Goal: Check status: Check status

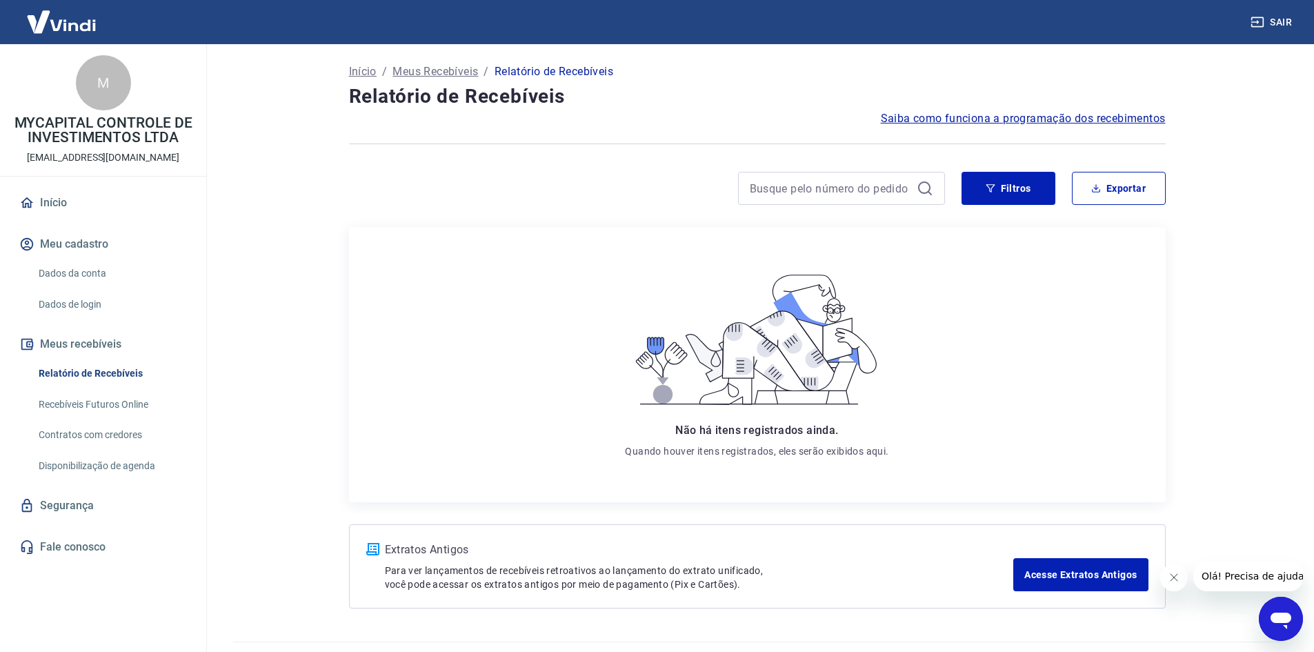
click at [995, 192] on icon "button" at bounding box center [991, 188] width 10 height 10
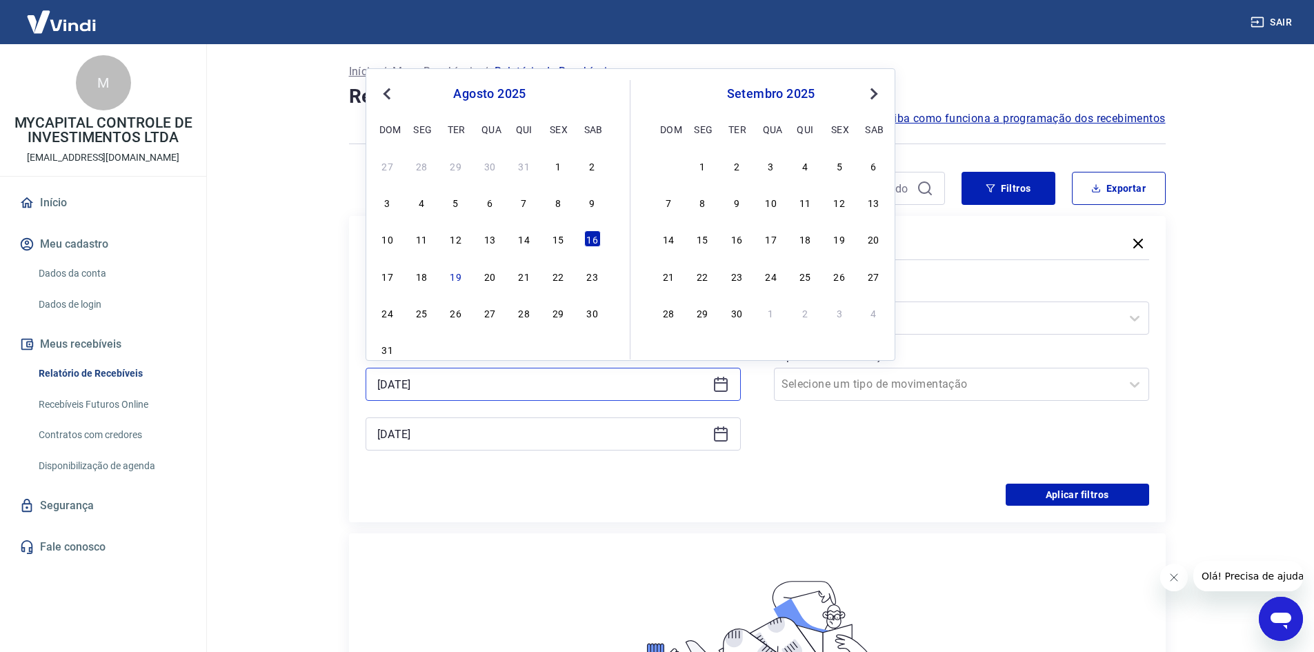
click at [493, 388] on input "[DATE]" at bounding box center [542, 384] width 330 height 21
click at [457, 283] on div "19" at bounding box center [456, 276] width 17 height 17
type input "[DATE]"
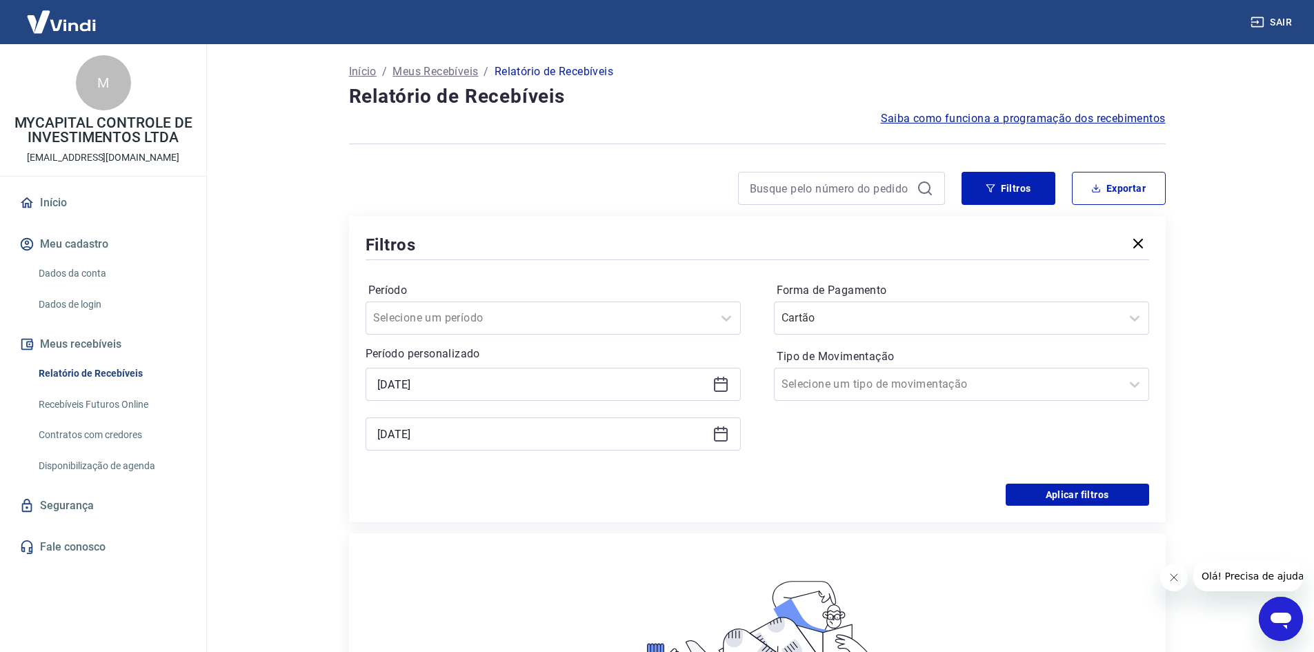
click at [457, 283] on label "Período" at bounding box center [553, 290] width 370 height 17
click at [488, 441] on input "[DATE]" at bounding box center [542, 433] width 330 height 21
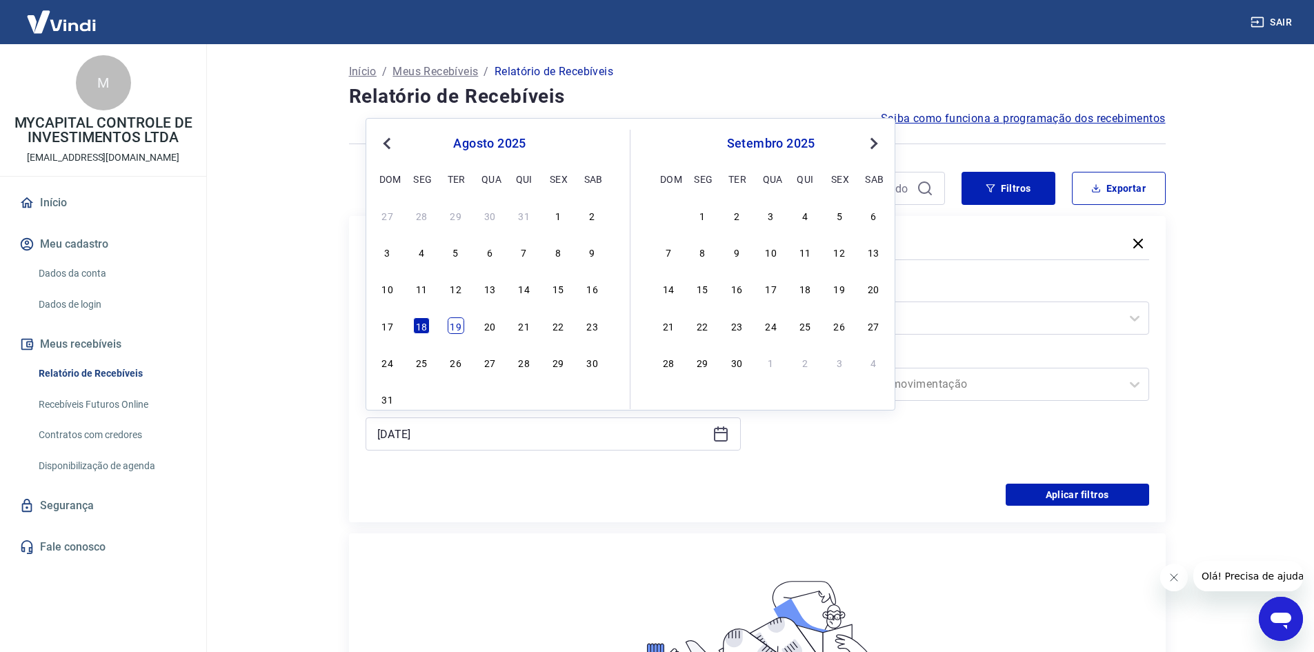
click at [452, 326] on div "19" at bounding box center [456, 325] width 17 height 17
type input "[DATE]"
click at [452, 326] on div at bounding box center [539, 317] width 332 height 19
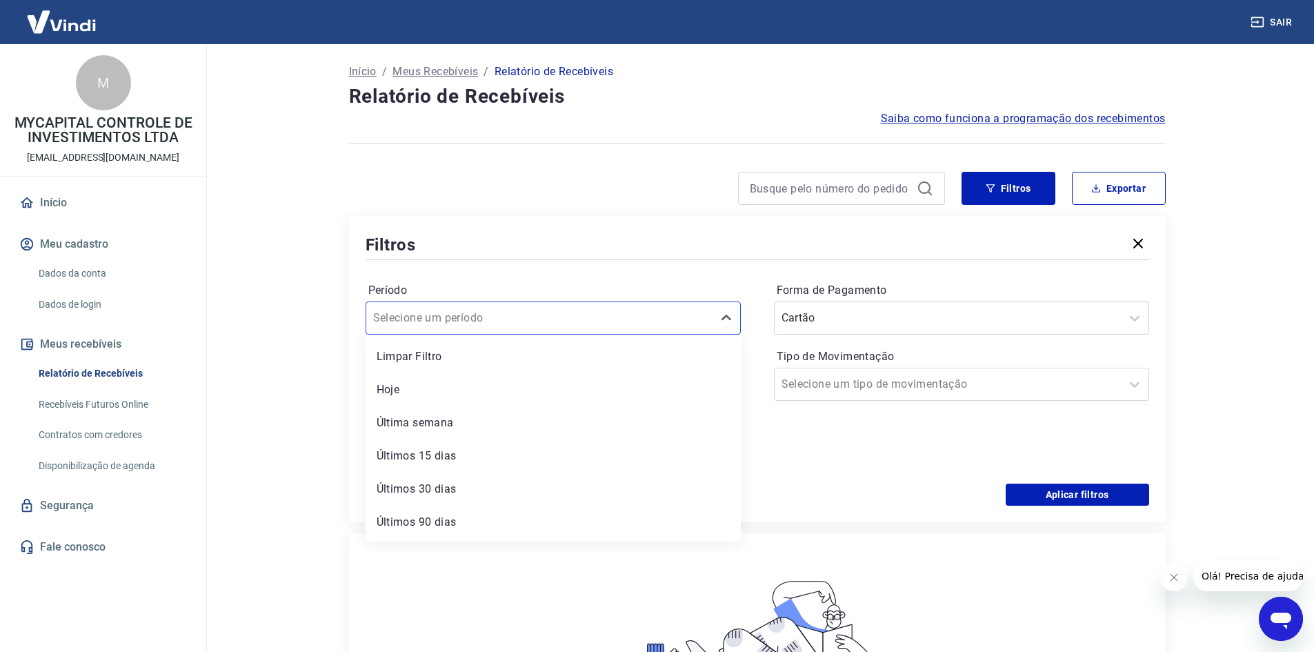
click at [608, 270] on div "Período option Limpar Filtro focused, 1 of 7. 7 results available. Use Up and D…" at bounding box center [757, 373] width 783 height 221
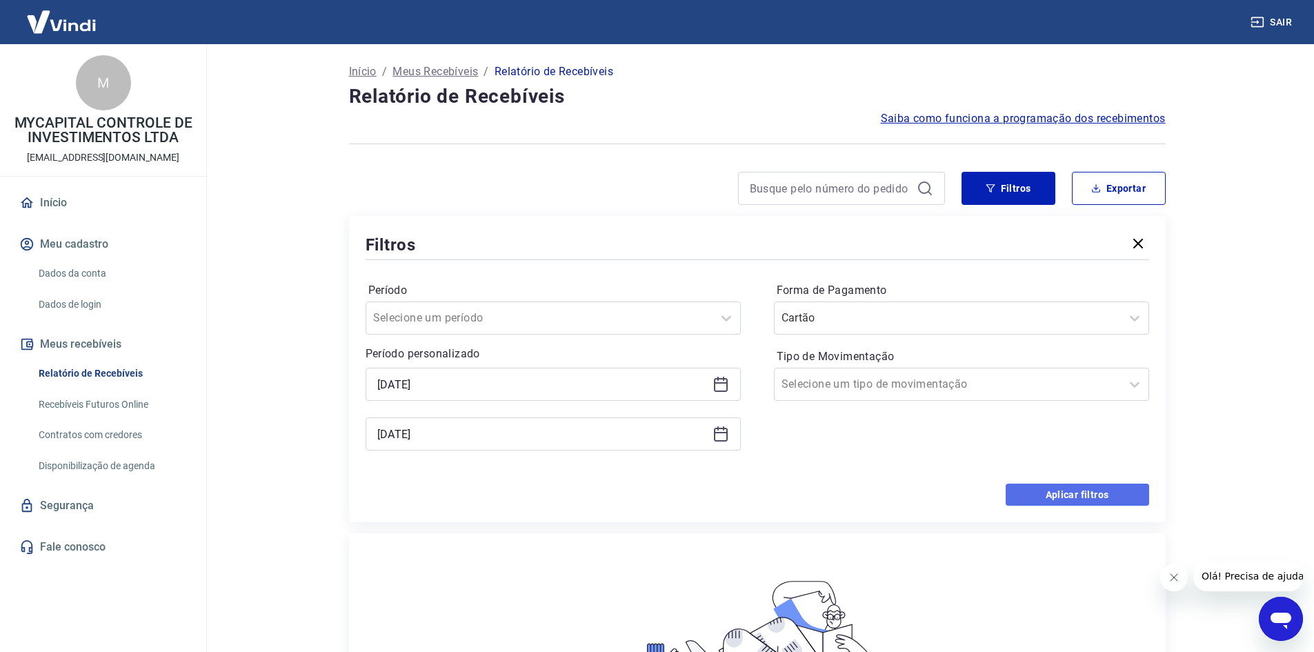
click at [1066, 495] on button "Aplicar filtros" at bounding box center [1077, 494] width 143 height 22
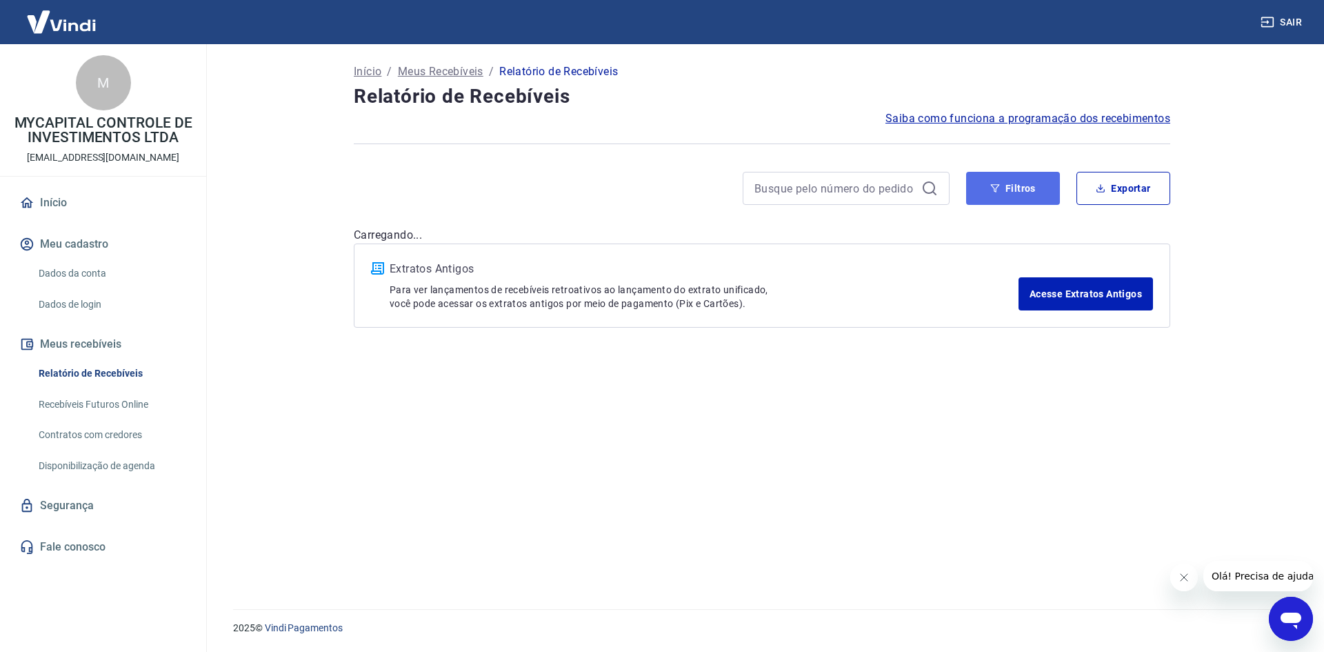
click at [1006, 192] on button "Filtros" at bounding box center [1013, 188] width 94 height 33
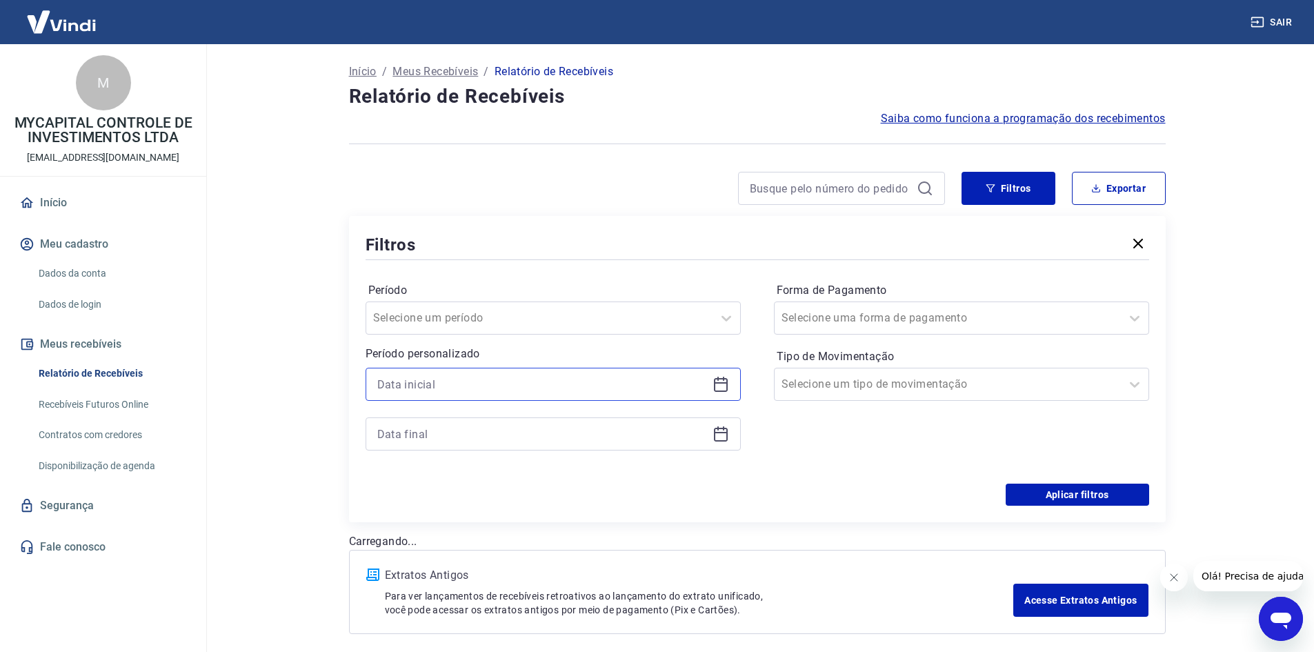
click at [523, 377] on input at bounding box center [542, 384] width 330 height 21
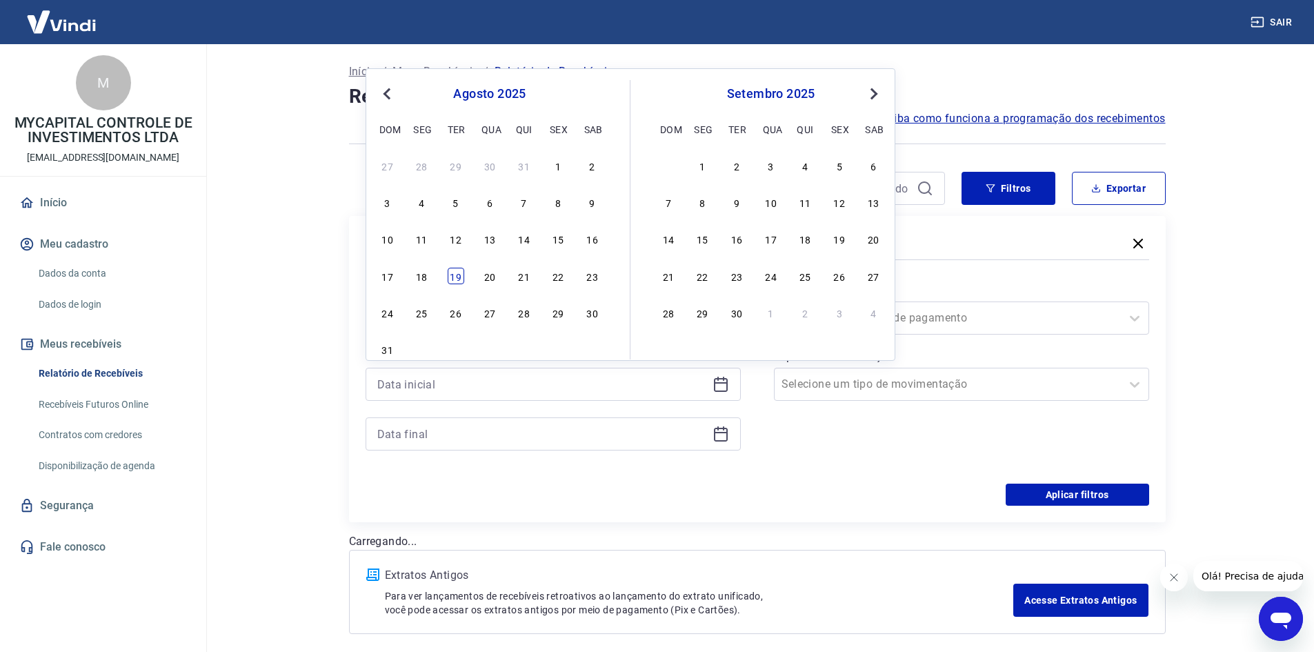
click at [452, 279] on div "19" at bounding box center [456, 276] width 17 height 17
type input "[DATE]"
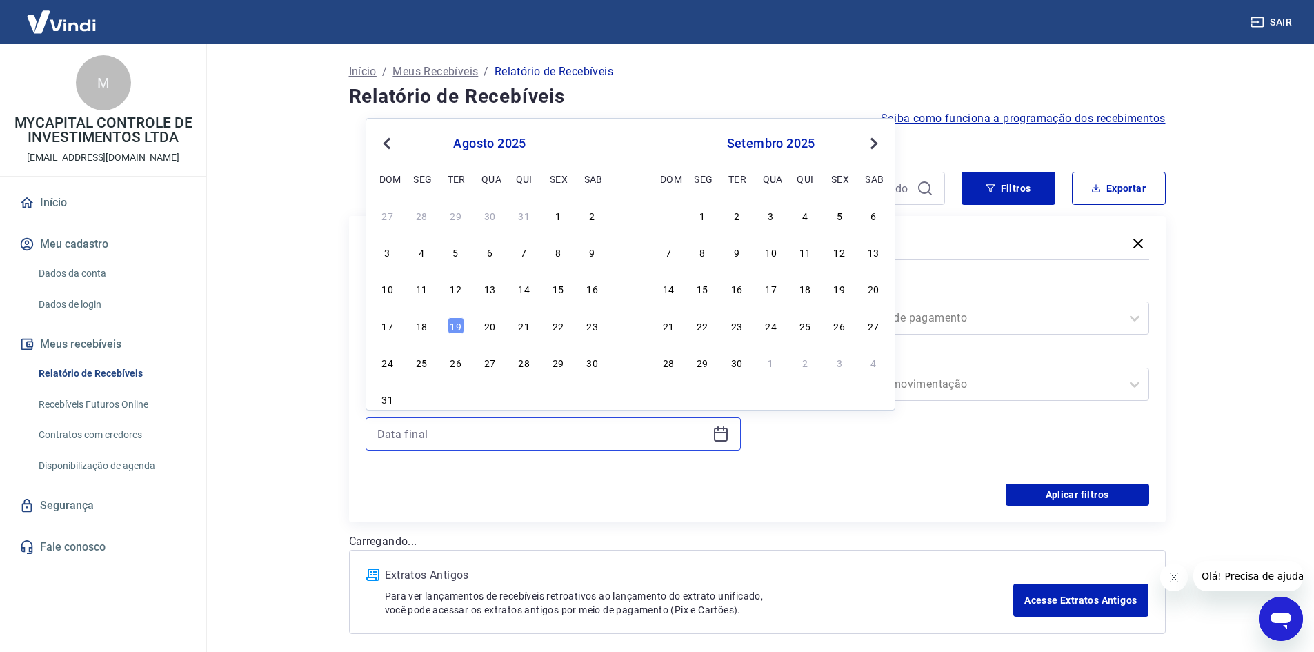
click at [506, 426] on input at bounding box center [542, 433] width 330 height 21
click at [458, 327] on div "19" at bounding box center [456, 325] width 17 height 17
type input "[DATE]"
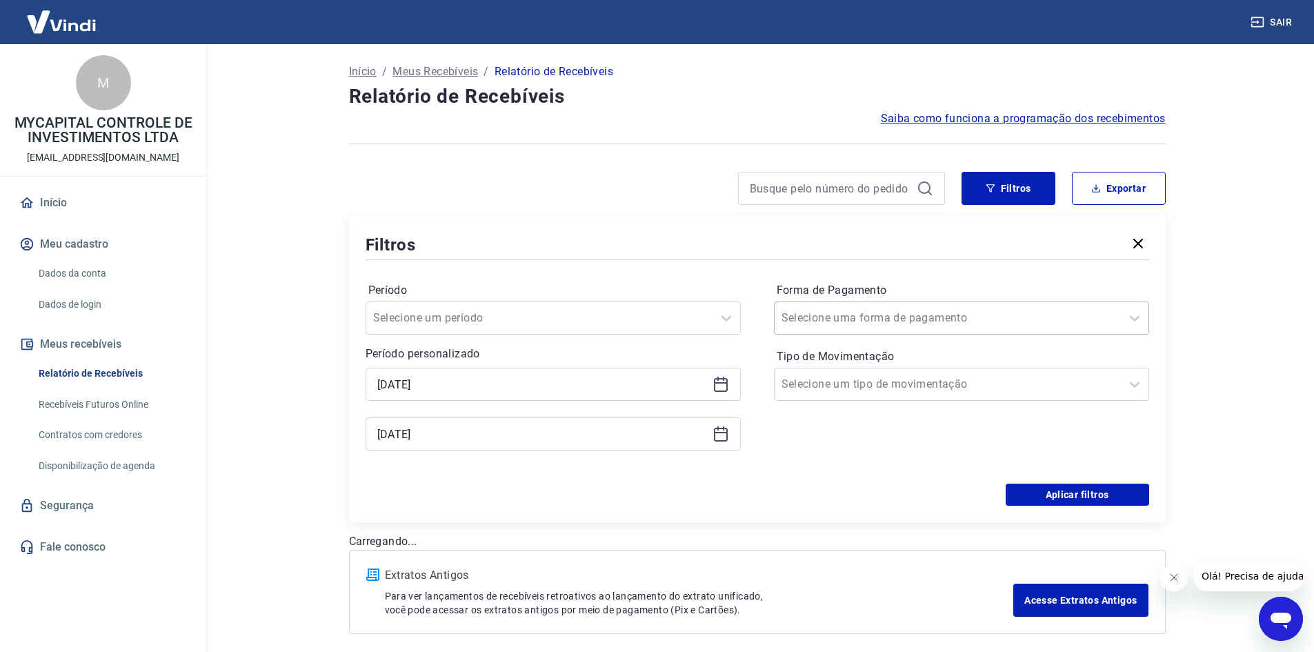
click at [948, 319] on div at bounding box center [947, 317] width 332 height 19
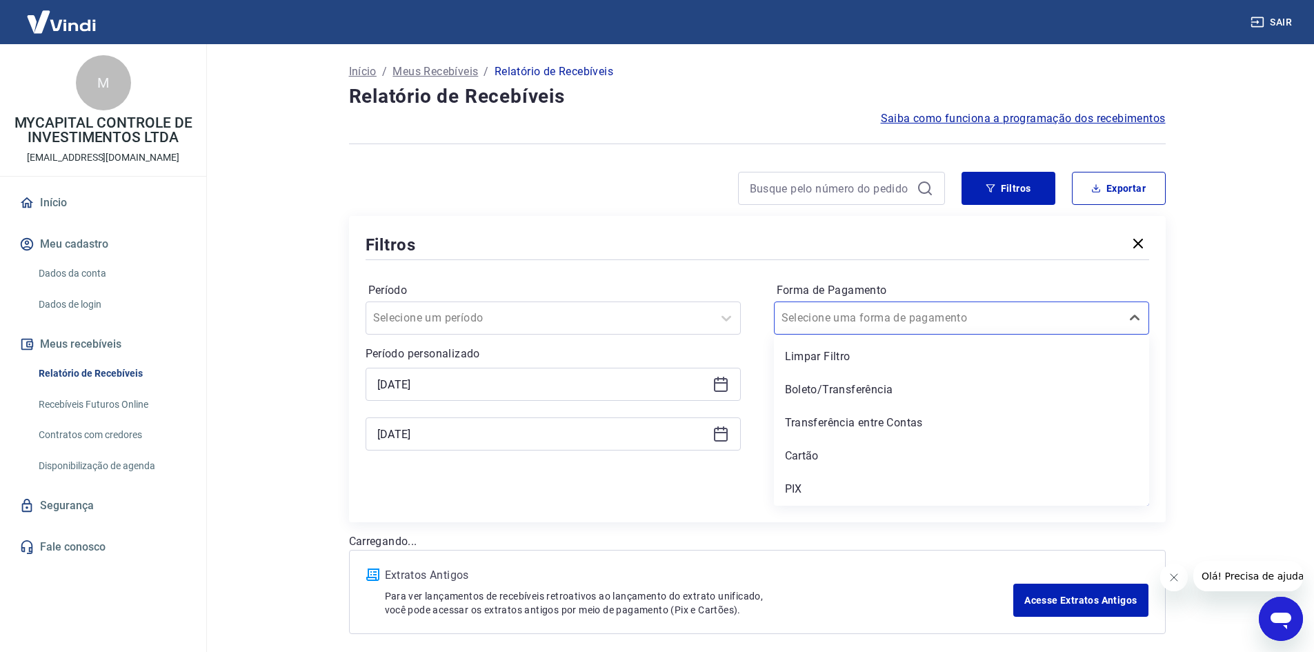
drag, startPoint x: 814, startPoint y: 388, endPoint x: 831, endPoint y: 408, distance: 25.9
click at [814, 389] on div "Boleto/Transferência" at bounding box center [961, 390] width 375 height 28
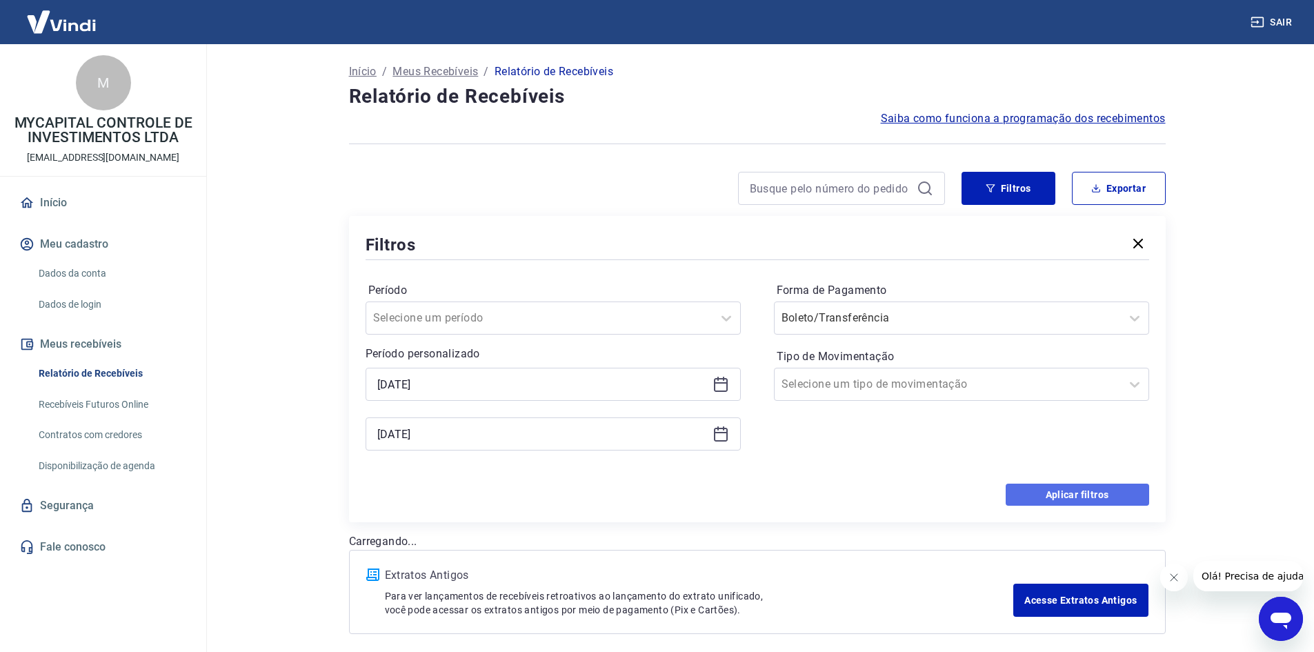
click at [1090, 494] on button "Aplicar filtros" at bounding box center [1077, 494] width 143 height 22
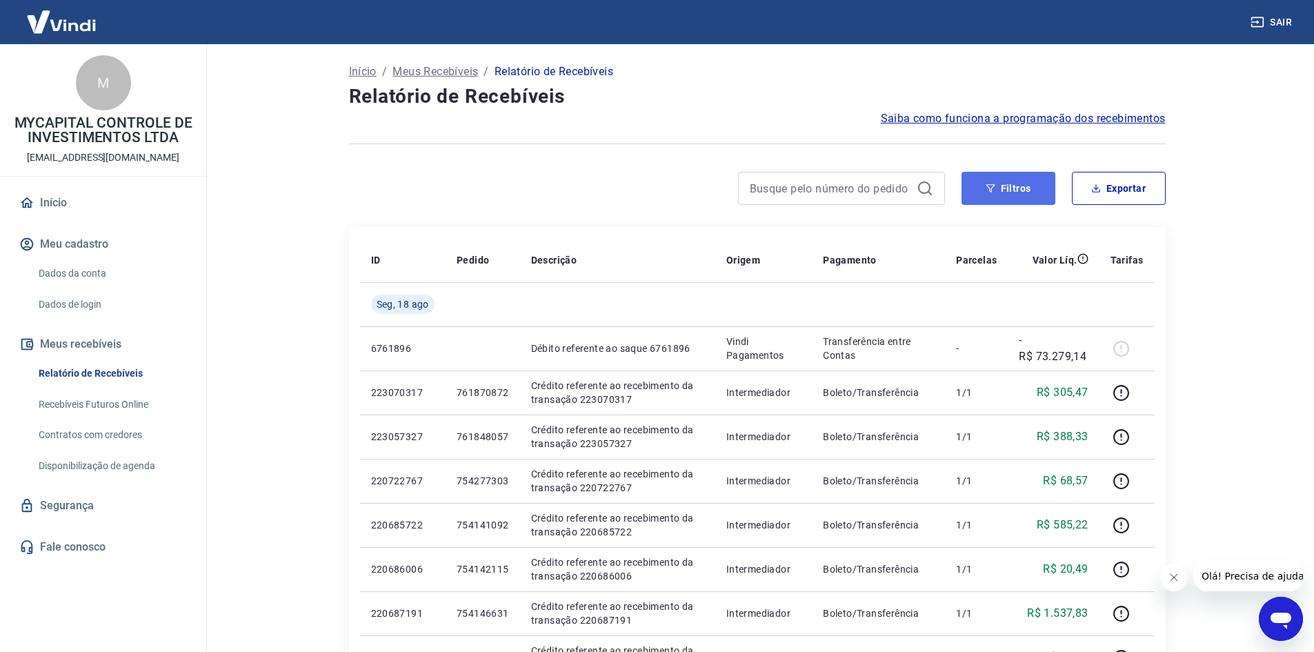
click at [1002, 190] on button "Filtros" at bounding box center [1008, 188] width 94 height 33
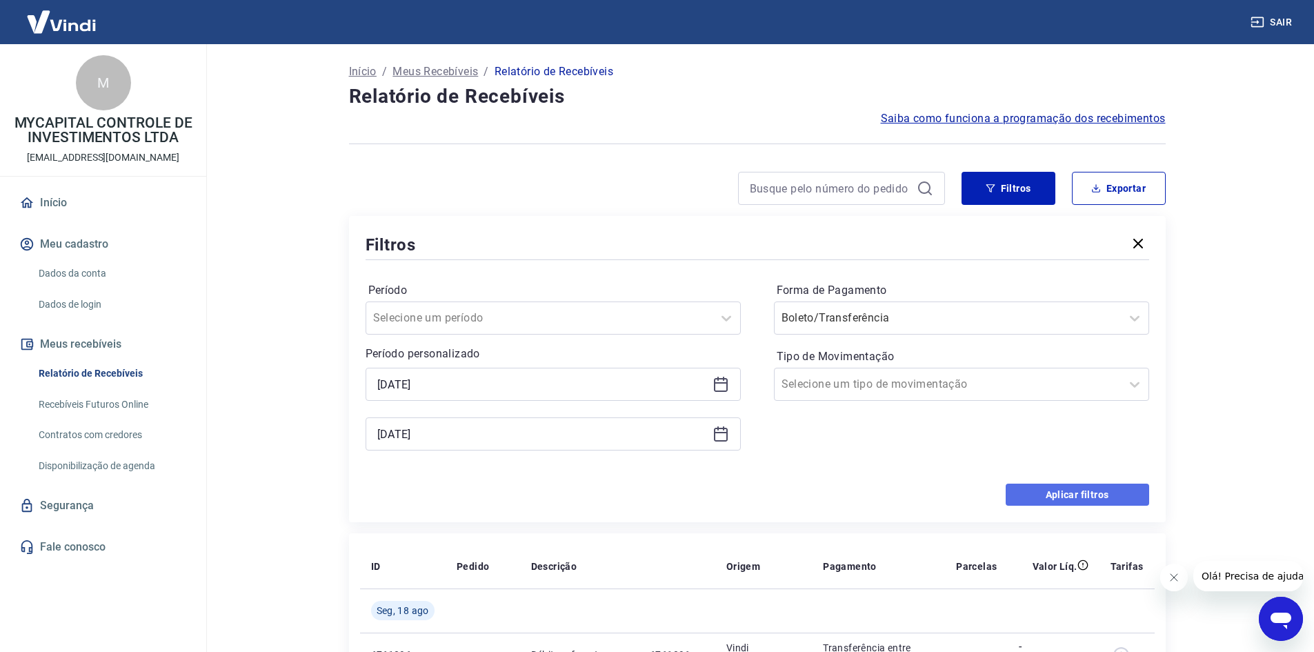
click at [1059, 490] on button "Aplicar filtros" at bounding box center [1077, 494] width 143 height 22
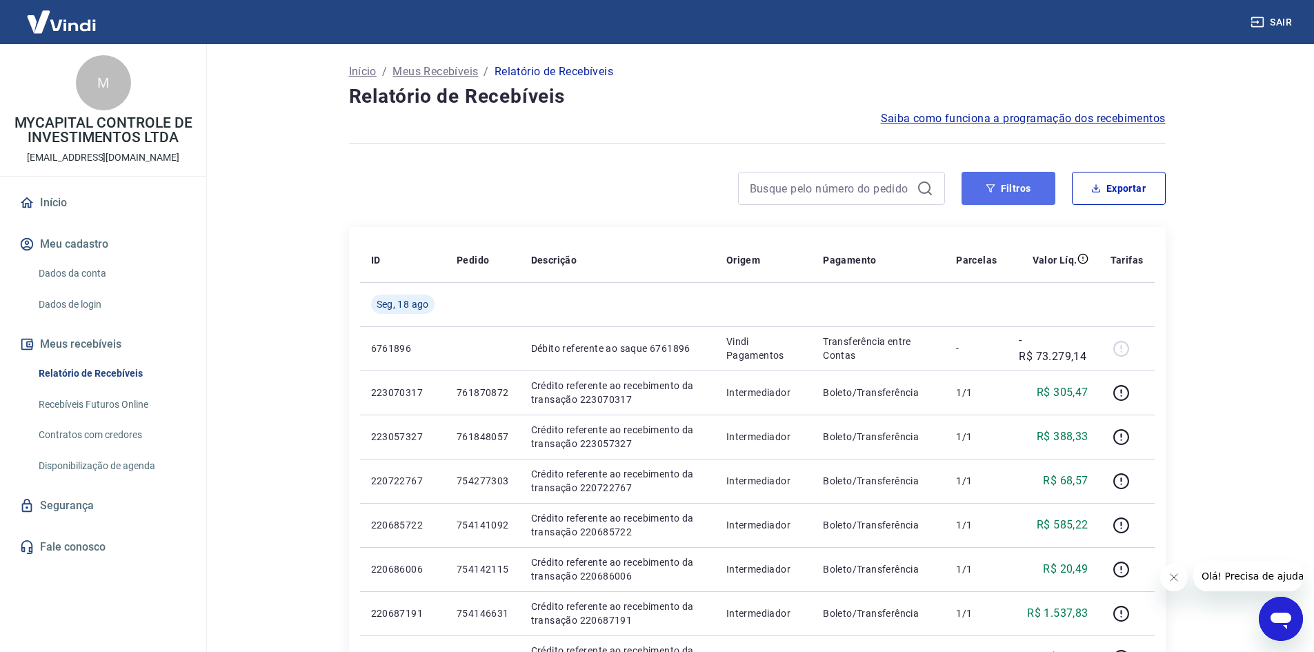
click at [1012, 186] on button "Filtros" at bounding box center [1008, 188] width 94 height 33
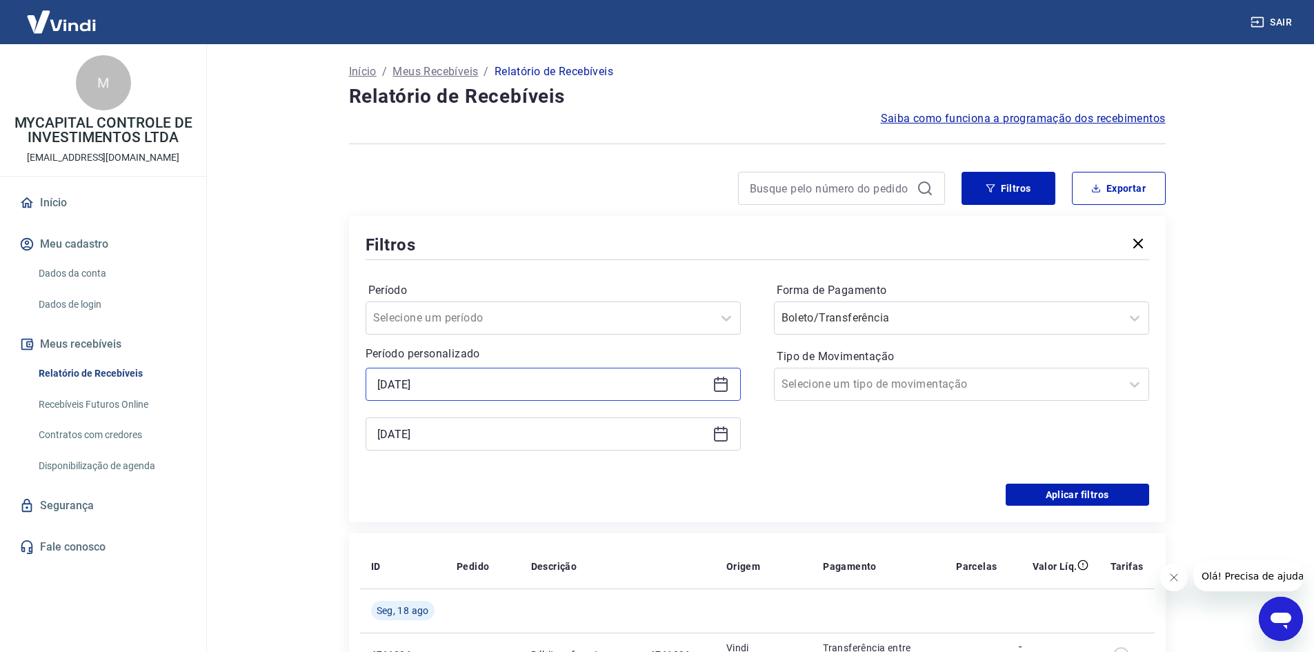
click at [503, 377] on input "[DATE]" at bounding box center [542, 384] width 330 height 21
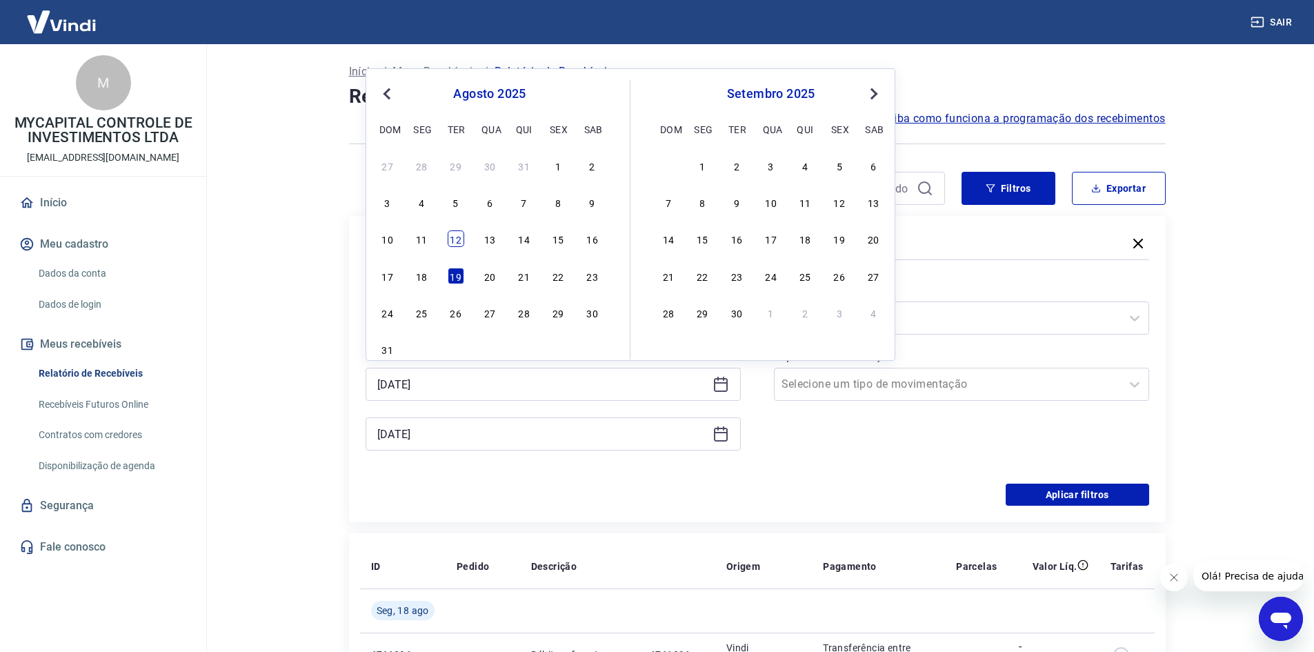
click at [456, 245] on div "12" at bounding box center [456, 238] width 17 height 17
type input "12/08/2025"
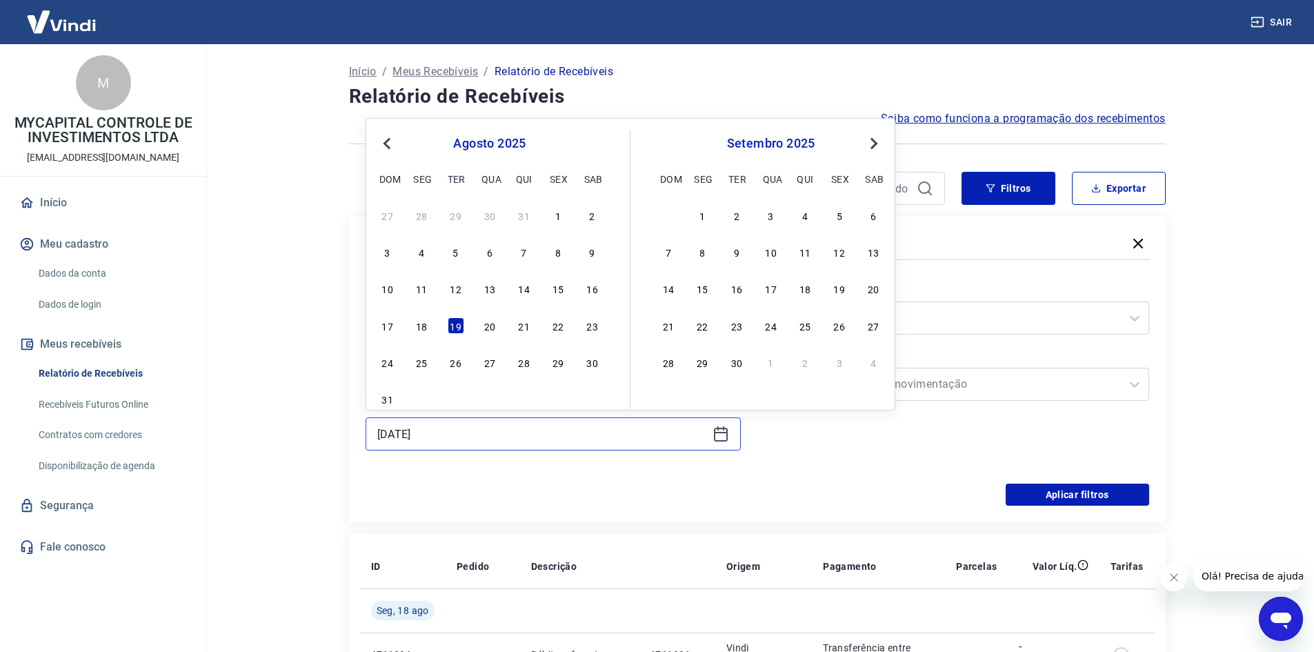
click at [517, 430] on input "[DATE]" at bounding box center [542, 433] width 330 height 21
click at [459, 283] on div "12" at bounding box center [456, 288] width 17 height 17
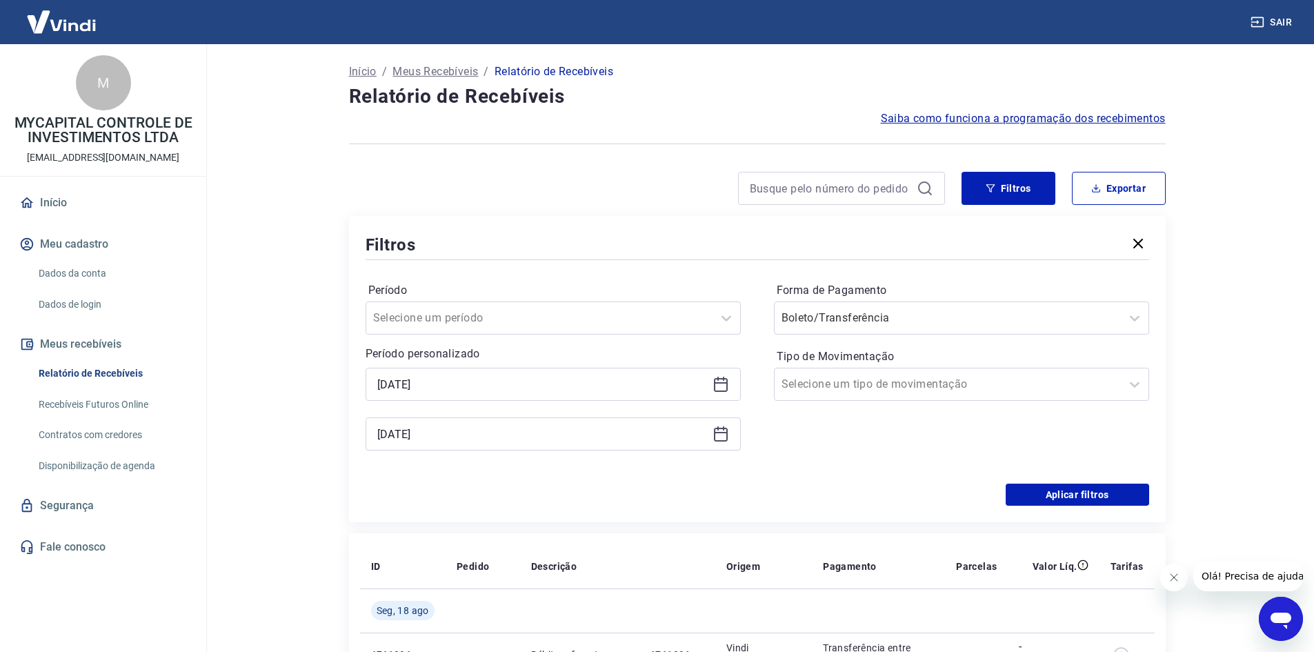
type input "12/08/2025"
click at [1085, 488] on button "Aplicar filtros" at bounding box center [1077, 494] width 143 height 22
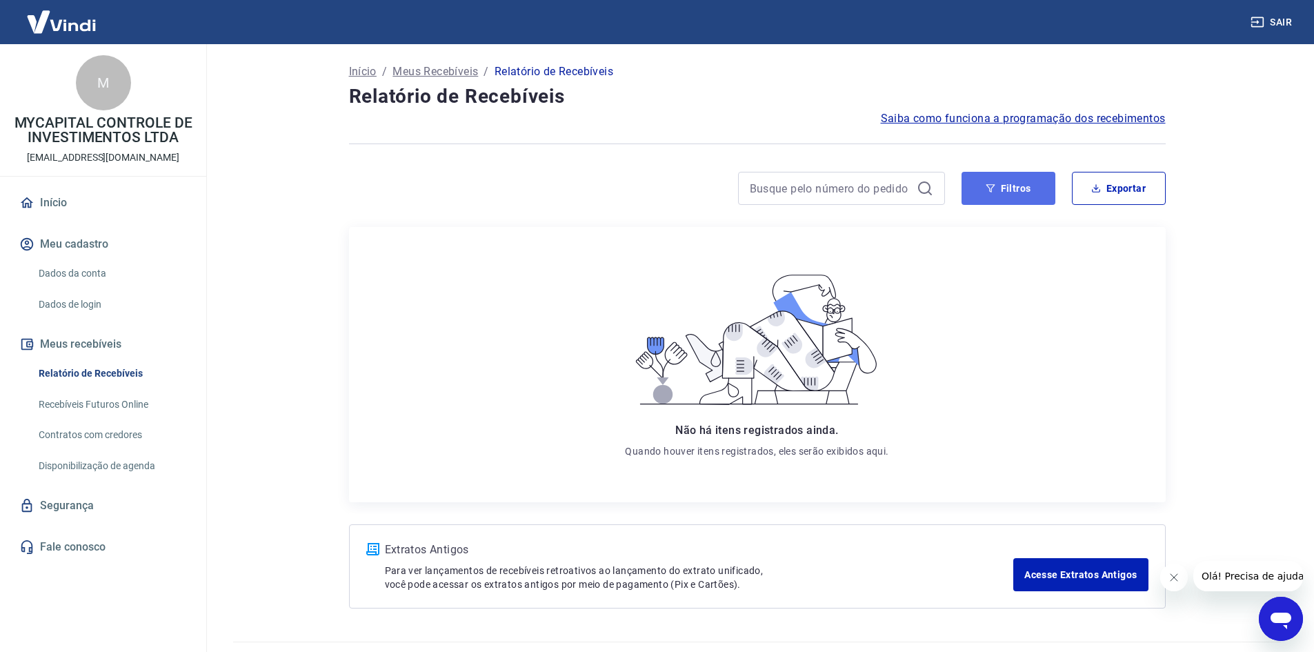
click at [1007, 193] on button "Filtros" at bounding box center [1008, 188] width 94 height 33
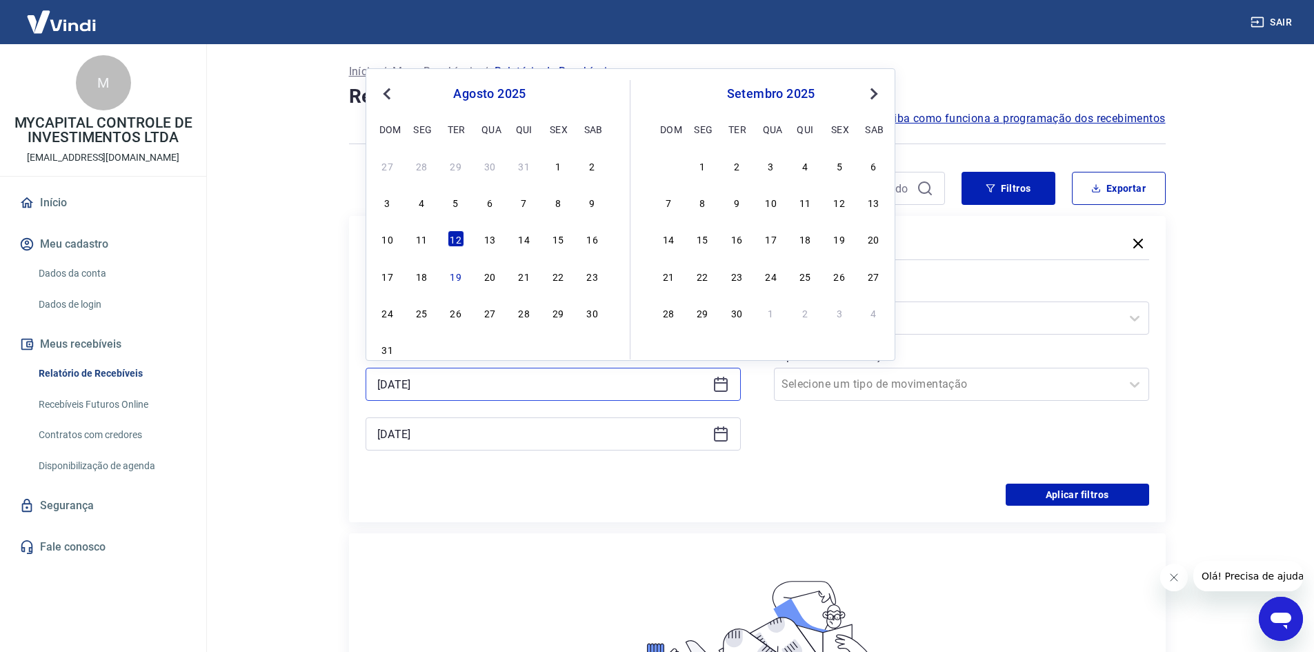
click at [450, 383] on input "12/08/2025" at bounding box center [542, 384] width 330 height 21
click at [450, 276] on div "19" at bounding box center [456, 276] width 17 height 17
type input "[DATE]"
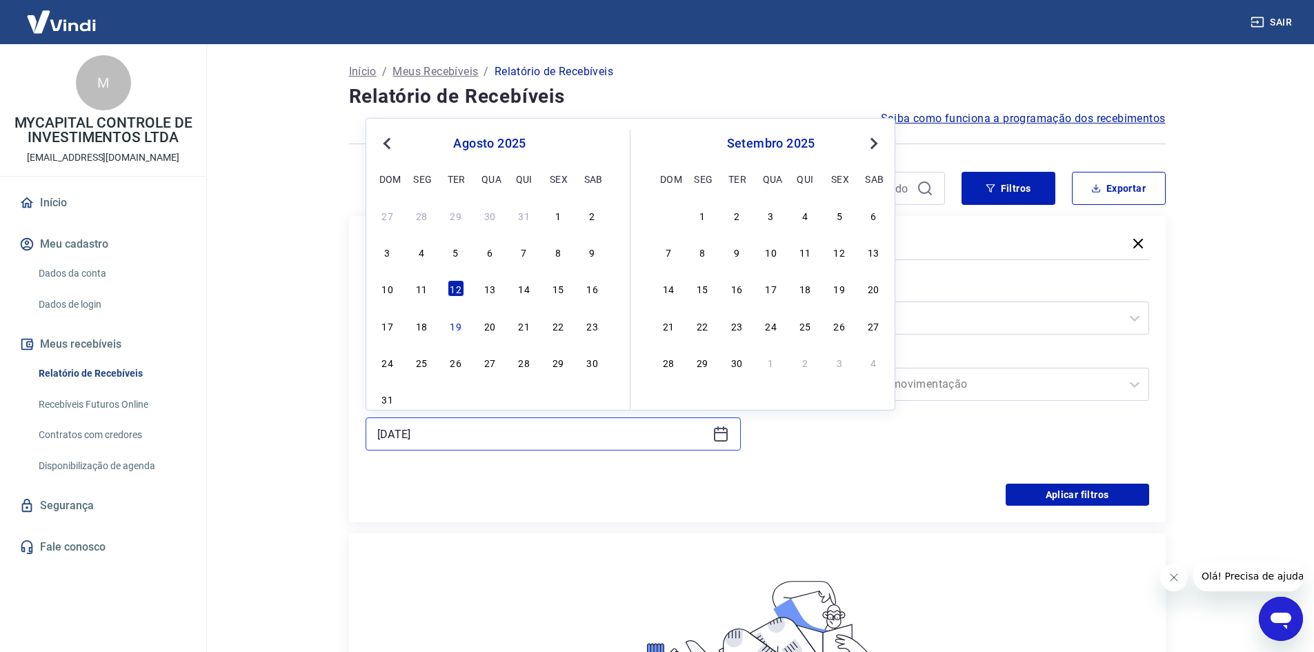
click at [482, 435] on input "12/08/2025" at bounding box center [542, 433] width 330 height 21
click at [454, 330] on div "19" at bounding box center [456, 325] width 17 height 17
type input "[DATE]"
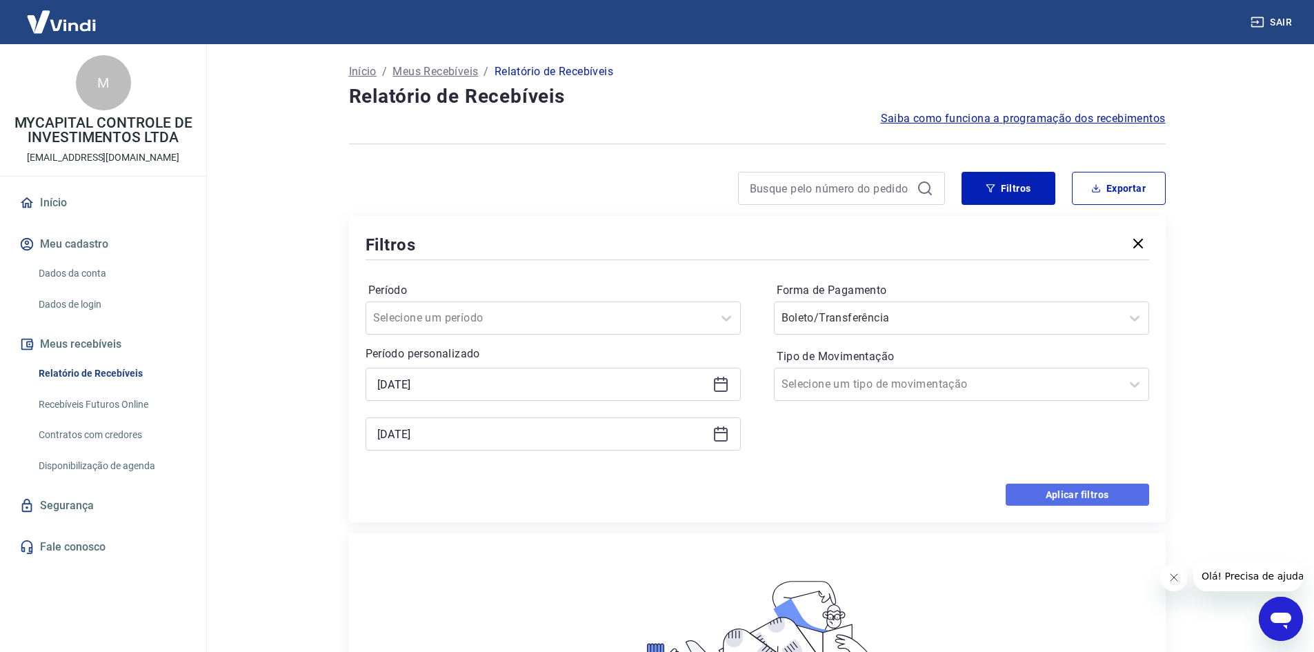
click at [1057, 488] on button "Aplicar filtros" at bounding box center [1077, 494] width 143 height 22
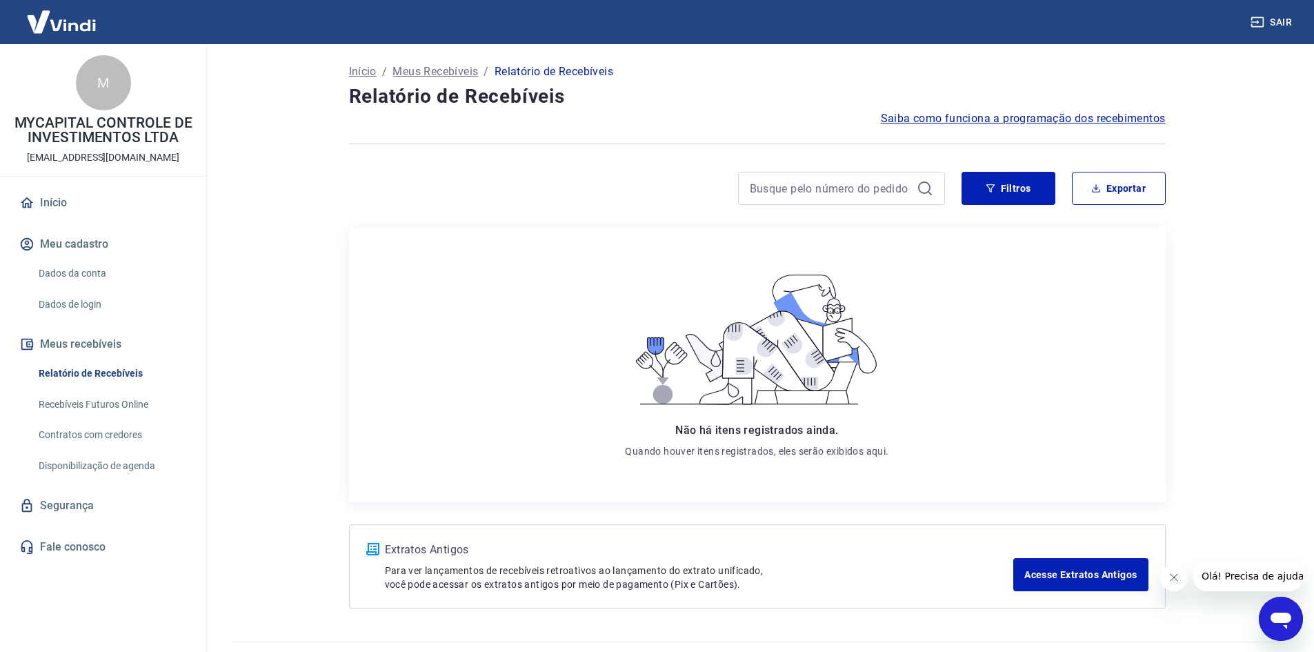
click at [1012, 166] on div "Início / Meus Recebíveis / Relatório de Recebíveis Relatório de Recebíveis Saib…" at bounding box center [757, 334] width 850 height 581
click at [1003, 188] on button "Filtros" at bounding box center [1008, 188] width 94 height 33
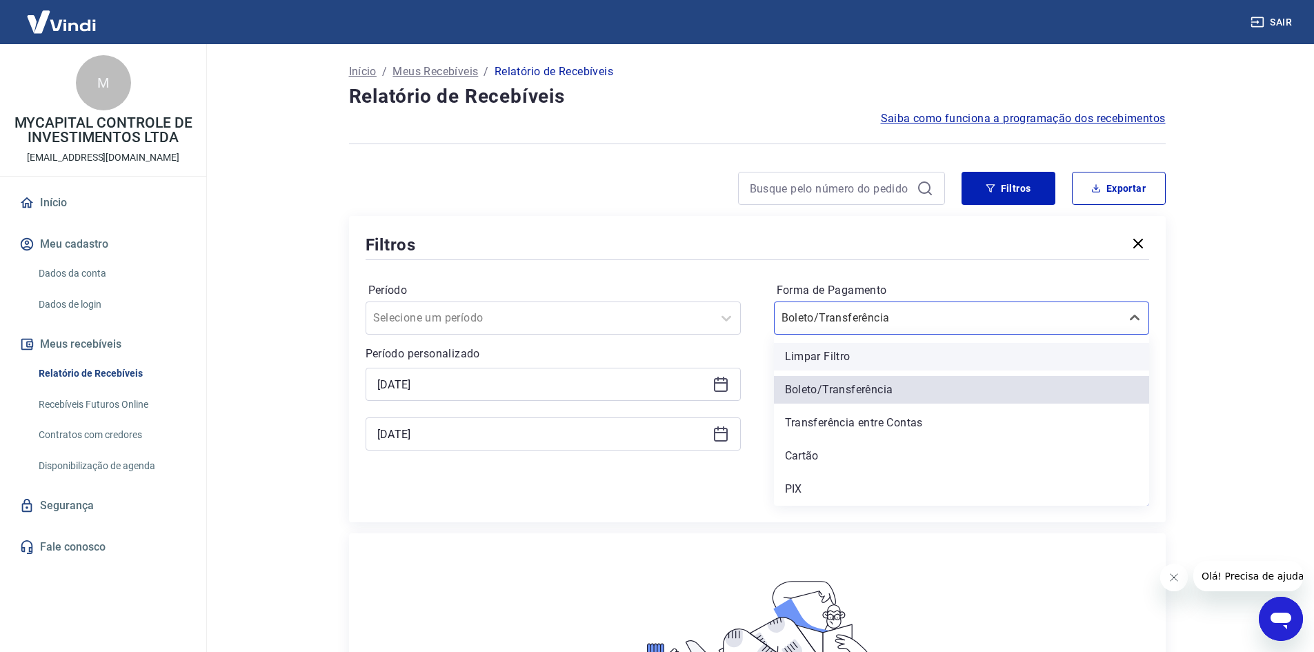
drag, startPoint x: 937, startPoint y: 326, endPoint x: 888, endPoint y: 368, distance: 64.6
click at [937, 327] on div at bounding box center [947, 317] width 332 height 19
click at [815, 456] on div "Cartão" at bounding box center [961, 456] width 375 height 28
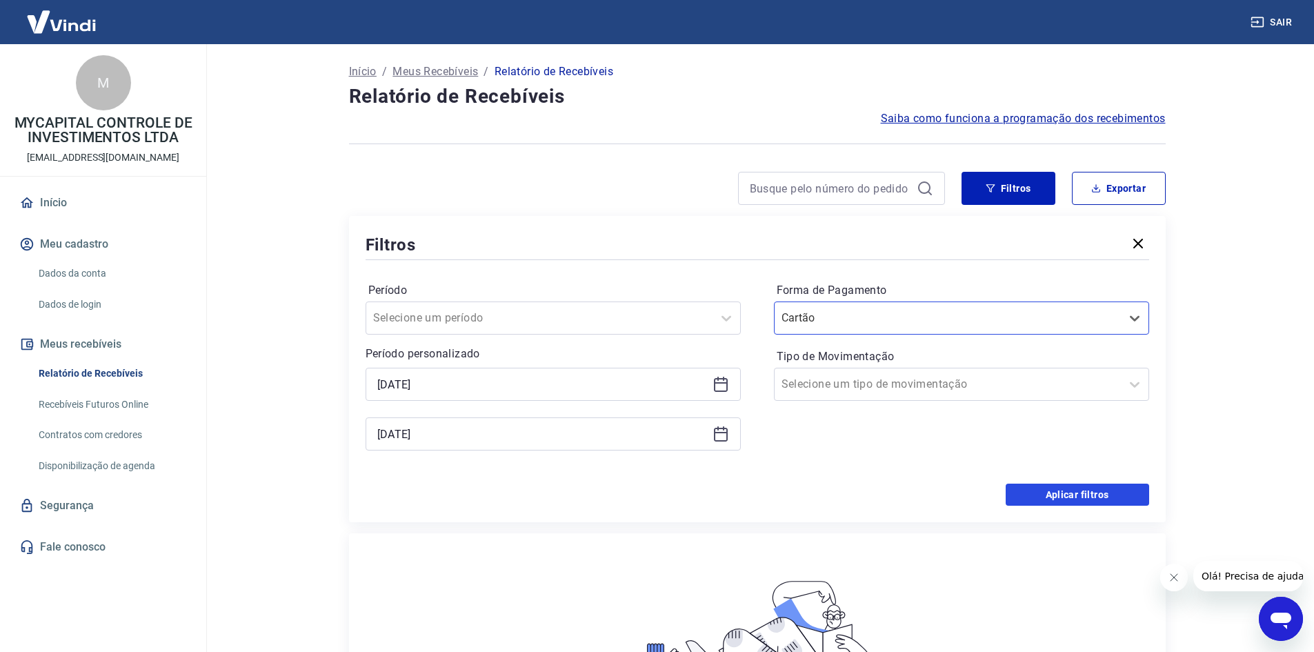
click at [1064, 493] on button "Aplicar filtros" at bounding box center [1077, 494] width 143 height 22
